Goal: Check status: Check status

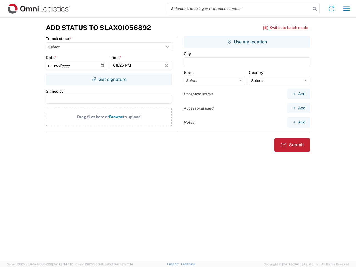
click at [239, 9] on input "search" at bounding box center [239, 8] width 144 height 11
click at [315, 9] on icon at bounding box center [315, 9] width 8 height 8
click at [332, 9] on icon at bounding box center [331, 8] width 9 height 9
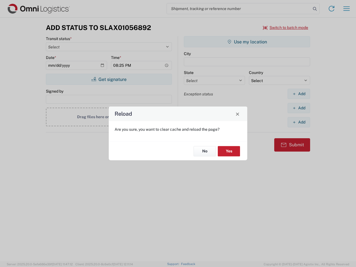
click at [347, 9] on div "Reload Are you sure, you want to clear cache and reload the page? No Yes" at bounding box center [178, 133] width 356 height 267
click at [286, 28] on div "Reload Are you sure, you want to clear cache and reload the page? No Yes" at bounding box center [178, 133] width 356 height 267
click at [109, 79] on div "Reload Are you sure, you want to clear cache and reload the page? No Yes" at bounding box center [178, 133] width 356 height 267
click at [247, 42] on div "Reload Are you sure, you want to clear cache and reload the page? No Yes" at bounding box center [178, 133] width 356 height 267
click at [299, 94] on div "Reload Are you sure, you want to clear cache and reload the page? No Yes" at bounding box center [178, 133] width 356 height 267
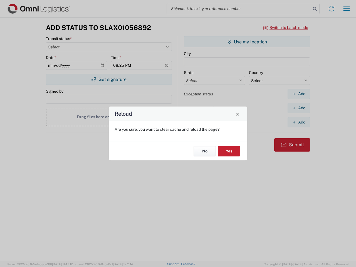
click at [299, 108] on div "Reload Are you sure, you want to clear cache and reload the page? No Yes" at bounding box center [178, 133] width 356 height 267
click at [299, 122] on div "Reload Are you sure, you want to clear cache and reload the page? No Yes" at bounding box center [178, 133] width 356 height 267
